Goal: Task Accomplishment & Management: Use online tool/utility

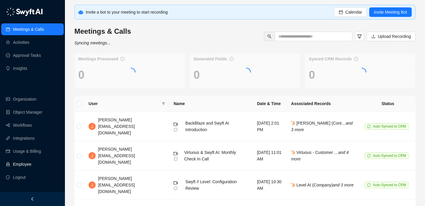
click at [31, 165] on link "Employee" at bounding box center [22, 164] width 18 height 12
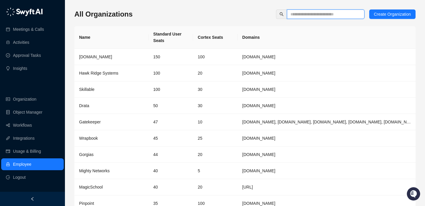
click at [313, 17] on input "text" at bounding box center [324, 14] width 66 height 6
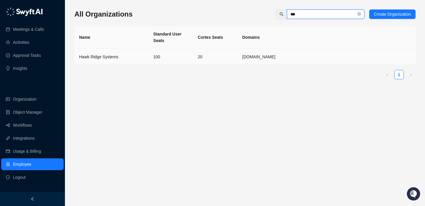
type input "***"
click at [168, 50] on td "100" at bounding box center [171, 57] width 45 height 16
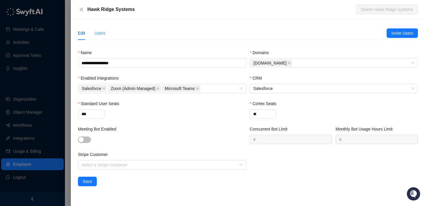
click at [102, 28] on div "Users" at bounding box center [100, 33] width 11 height 14
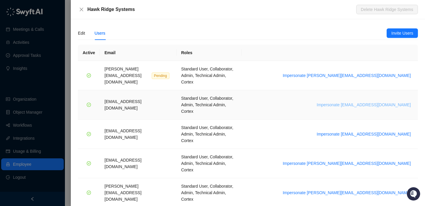
click at [369, 101] on span "Impersonate [EMAIL_ADDRESS][DOMAIN_NAME]" at bounding box center [364, 104] width 94 height 6
